Goal: Task Accomplishment & Management: Manage account settings

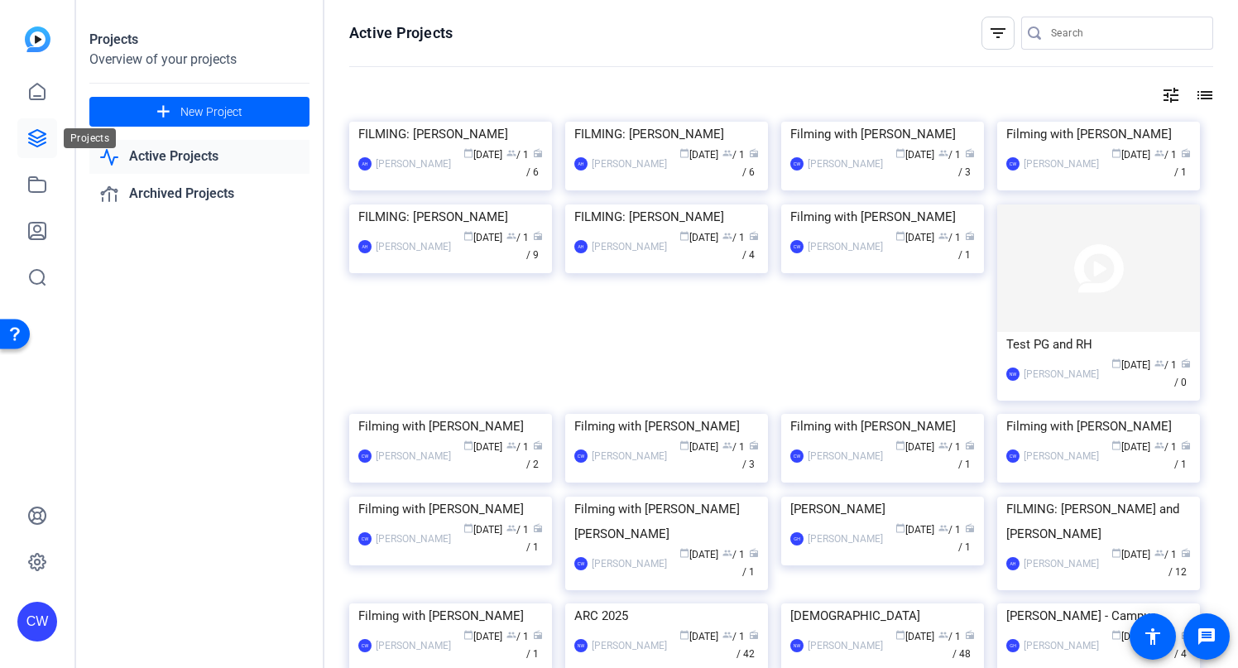
click at [39, 133] on icon at bounding box center [37, 138] width 20 height 20
click at [225, 155] on link "Active Projects" at bounding box center [199, 157] width 220 height 34
click at [218, 154] on link "Active Projects" at bounding box center [199, 157] width 220 height 34
click at [175, 153] on link "Active Projects" at bounding box center [199, 157] width 220 height 34
click at [40, 143] on icon at bounding box center [37, 138] width 20 height 20
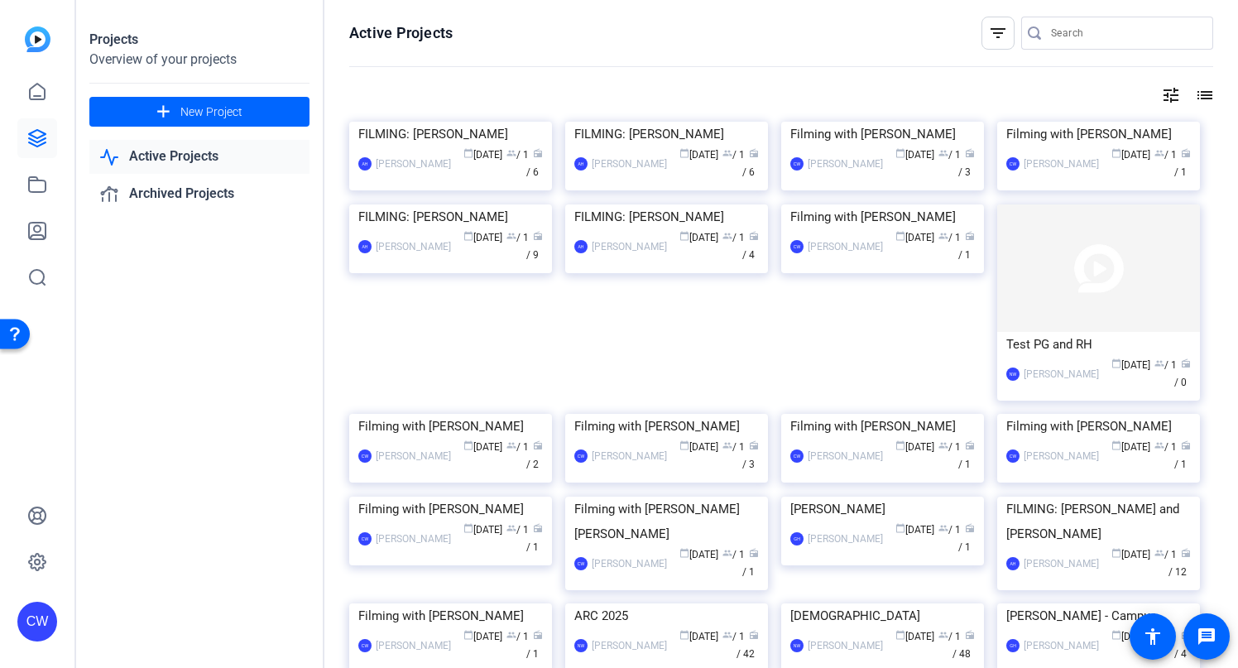
click at [39, 38] on img at bounding box center [38, 39] width 26 height 26
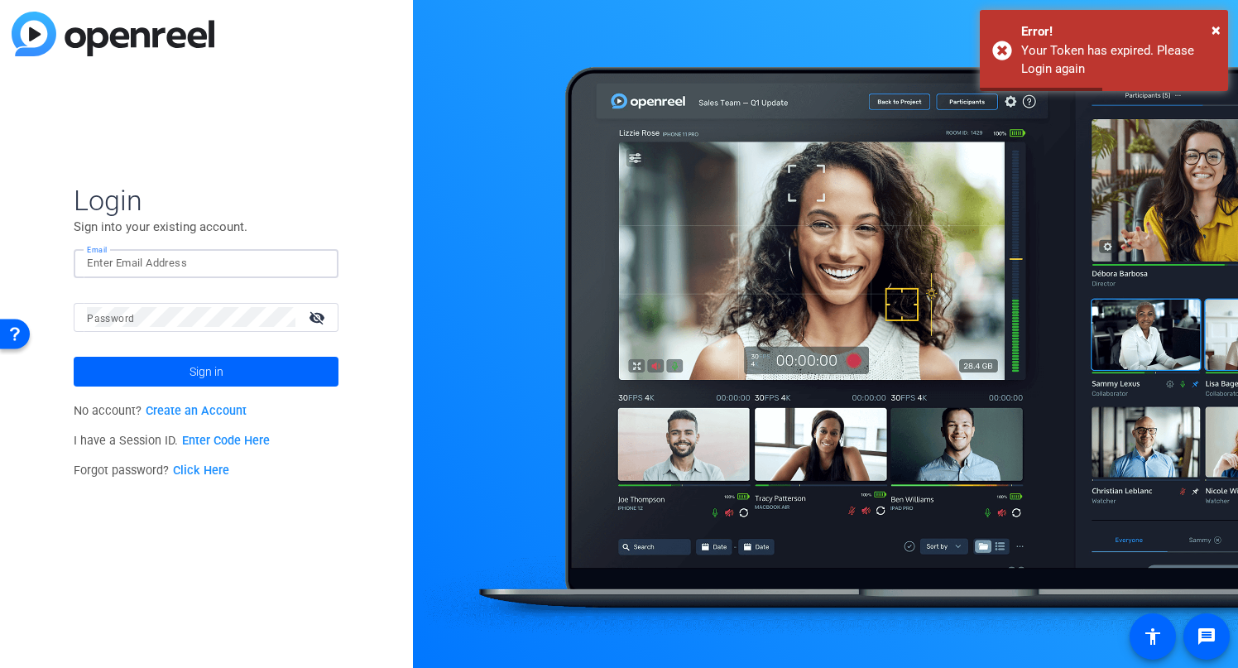
click at [137, 262] on input "Email" at bounding box center [206, 263] width 238 height 20
type input "[EMAIL_ADDRESS][PERSON_NAME][DOMAIN_NAME]"
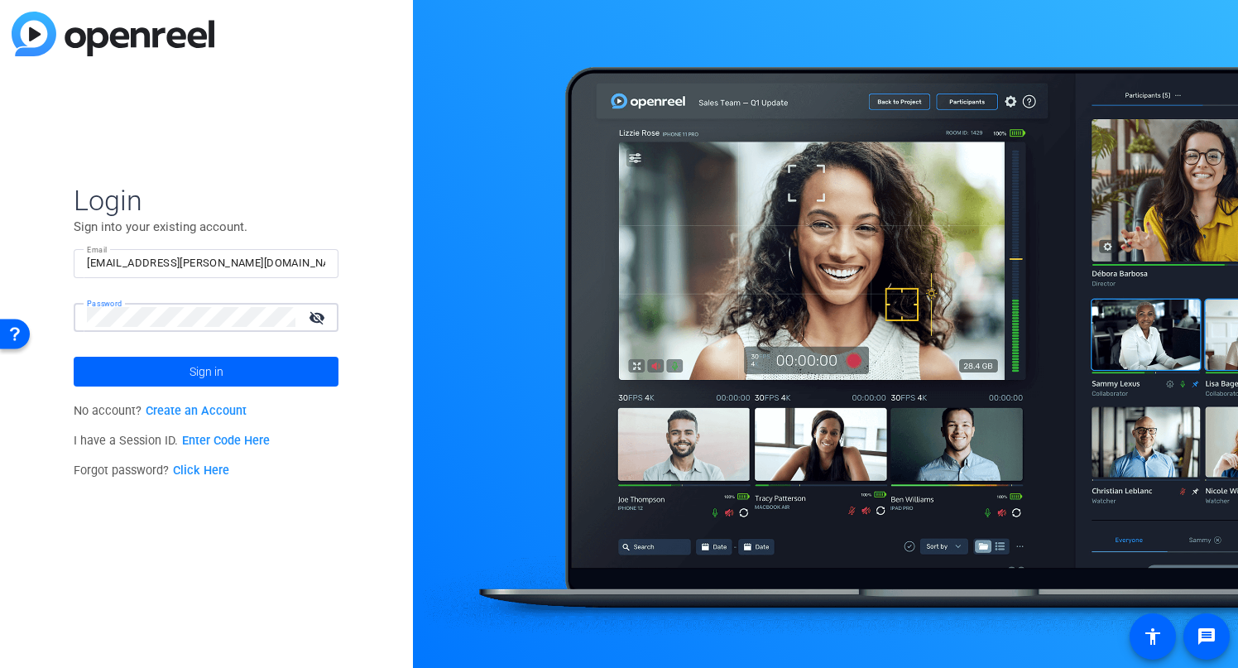
click at [74, 357] on button "Sign in" at bounding box center [206, 372] width 265 height 30
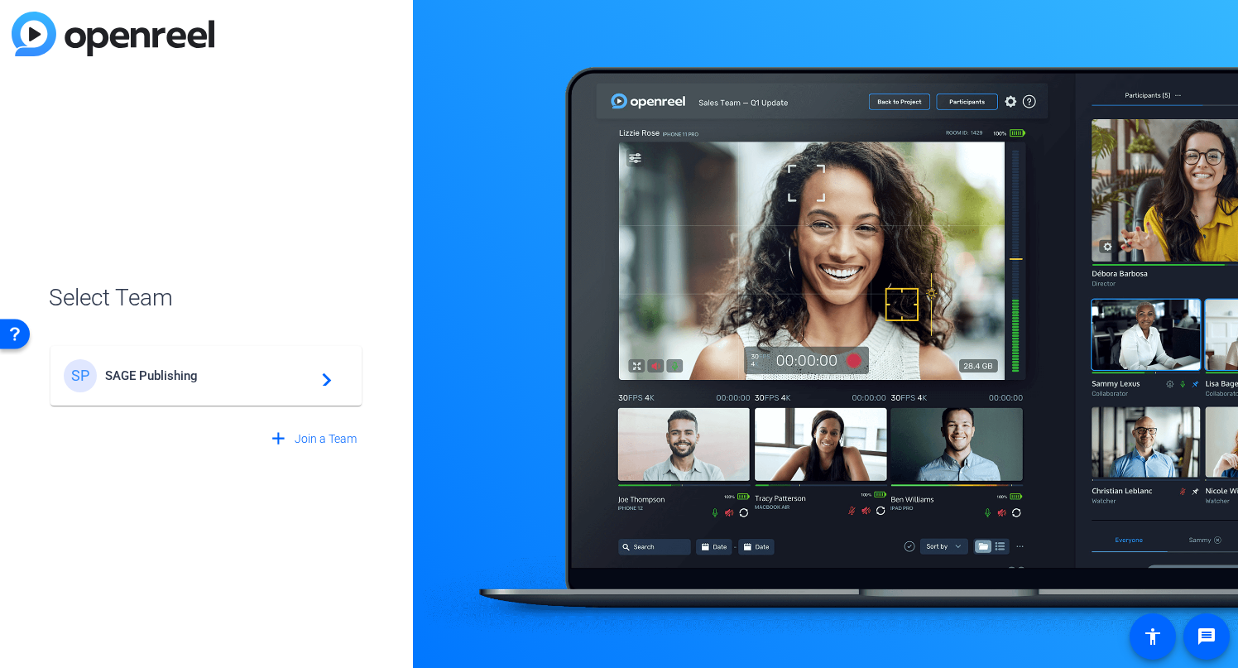
click at [155, 372] on span "SAGE Publishing" at bounding box center [208, 375] width 207 height 15
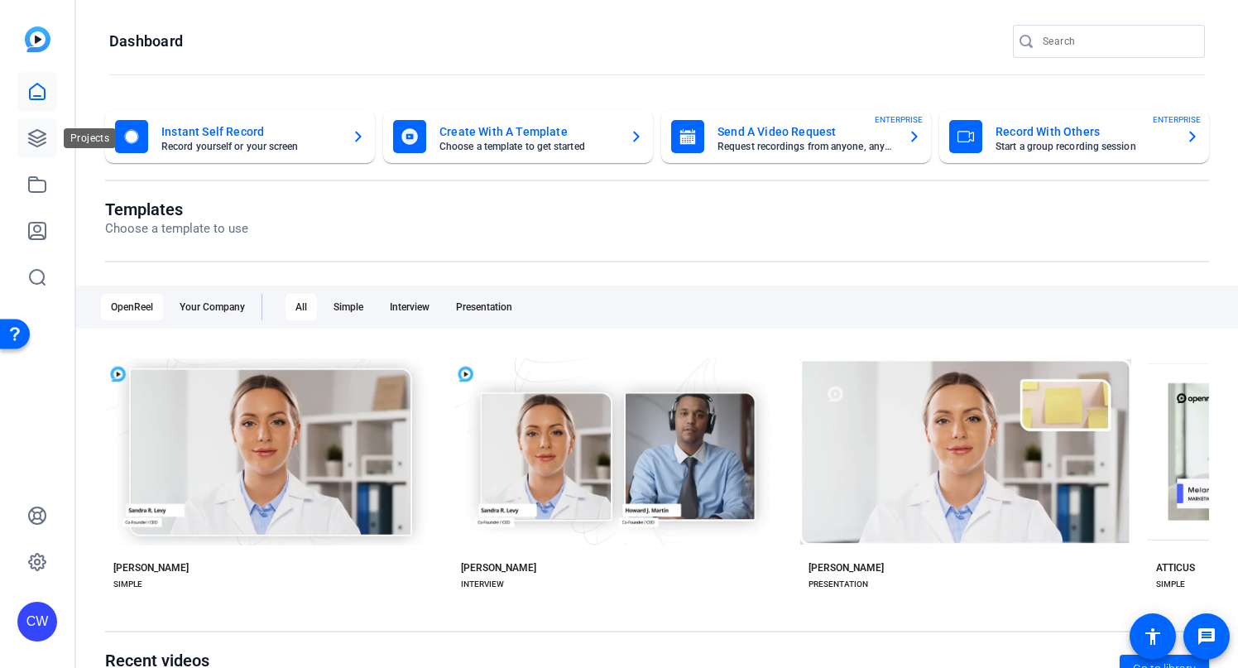
click at [35, 137] on icon at bounding box center [37, 138] width 17 height 17
